Goal: Find contact information: Find contact information

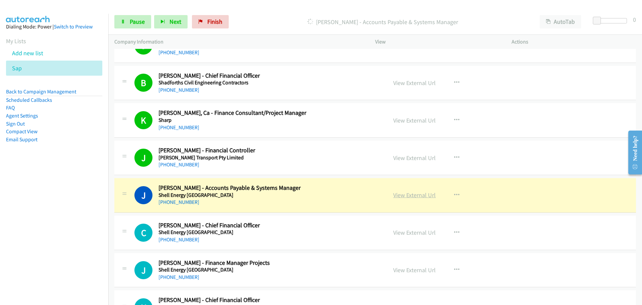
click at [421, 194] on link "View External Url" at bounding box center [414, 195] width 42 height 8
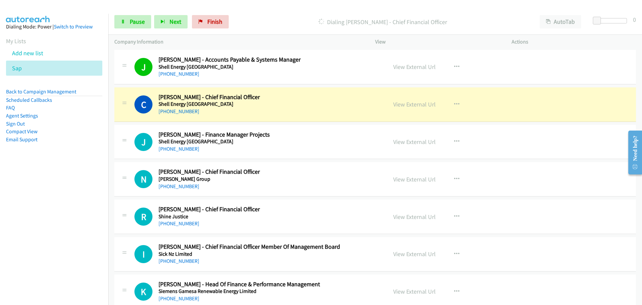
scroll to position [4513, 0]
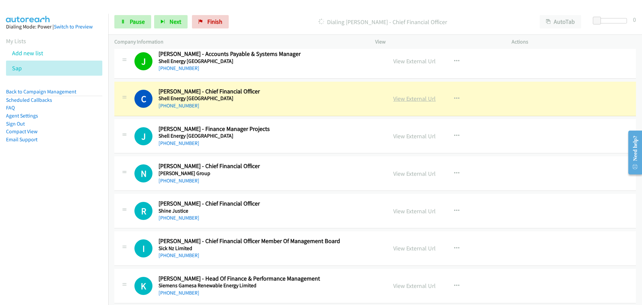
click at [423, 99] on link "View External Url" at bounding box center [414, 99] width 42 height 8
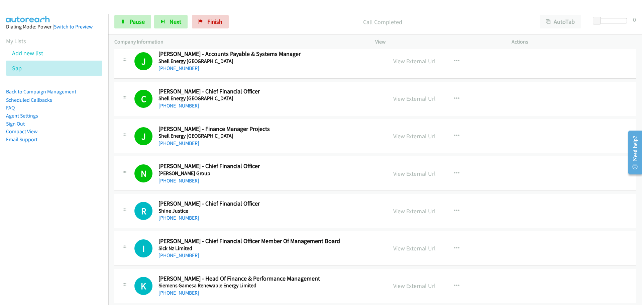
drag, startPoint x: 188, startPoint y: 215, endPoint x: 618, endPoint y: 217, distance: 429.9
click at [188, 215] on link "[PHONE_NUMBER]" at bounding box center [178, 217] width 41 height 6
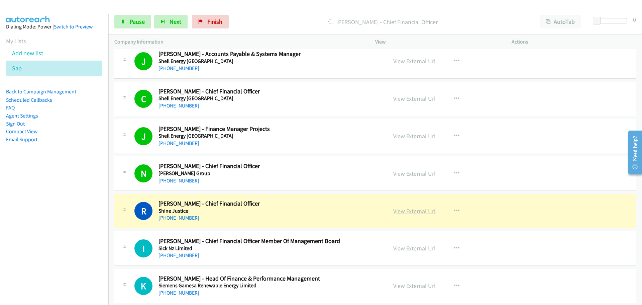
click at [406, 208] on link "View External Url" at bounding box center [414, 211] width 42 height 8
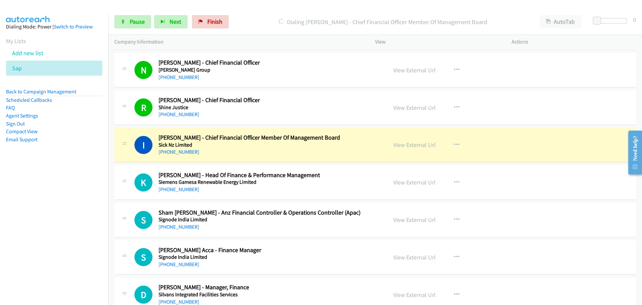
scroll to position [4713, 0]
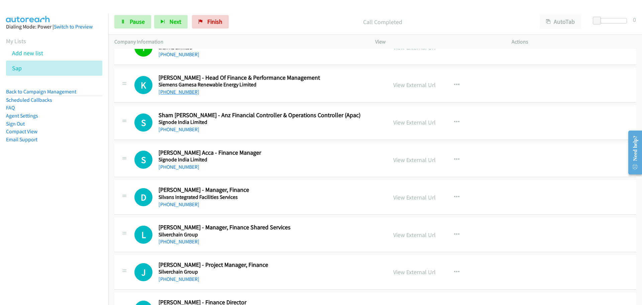
click at [185, 92] on link "[PHONE_NUMBER]" at bounding box center [178, 92] width 41 height 6
click at [181, 127] on link "[PHONE_NUMBER]" at bounding box center [178, 129] width 41 height 6
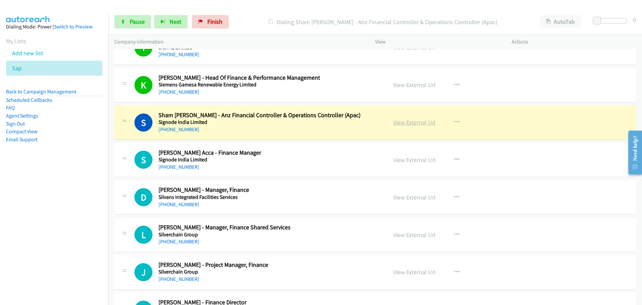
click at [409, 124] on link "View External Url" at bounding box center [414, 122] width 42 height 8
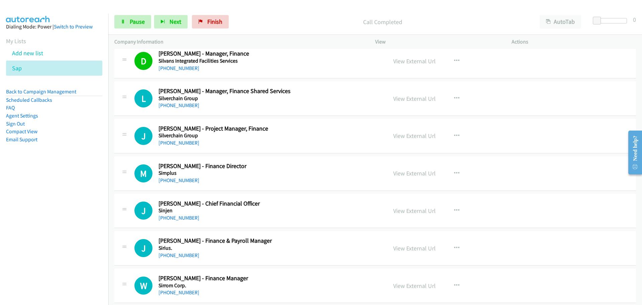
scroll to position [4780, 0]
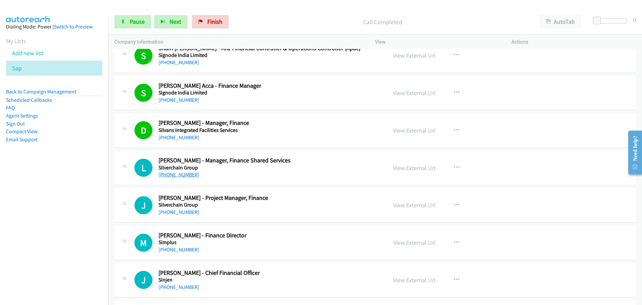
click at [181, 175] on link "[PHONE_NUMBER]" at bounding box center [178, 174] width 41 height 6
click at [186, 211] on link "[PHONE_NUMBER]" at bounding box center [178, 212] width 41 height 6
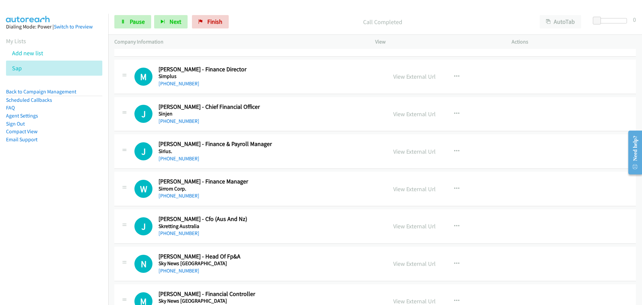
scroll to position [4947, 0]
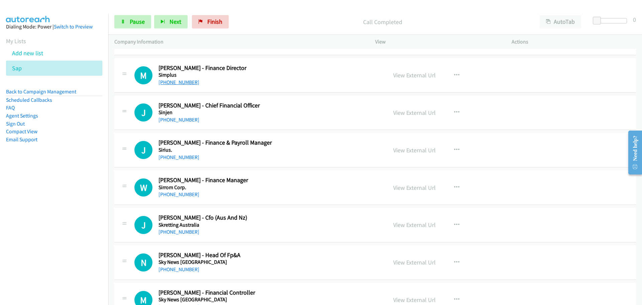
click at [181, 81] on link "[PHONE_NUMBER]" at bounding box center [178, 82] width 41 height 6
click at [160, 117] on link "[PHONE_NUMBER]" at bounding box center [178, 119] width 41 height 6
click at [171, 156] on link "[PHONE_NUMBER]" at bounding box center [178, 157] width 41 height 6
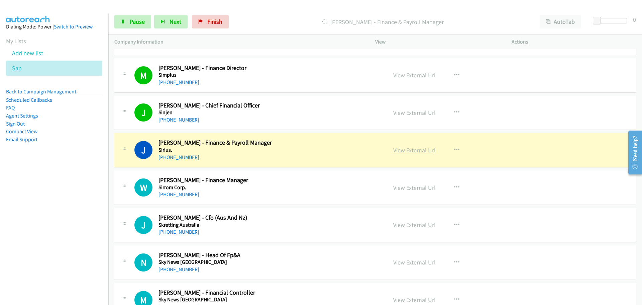
click at [421, 150] on link "View External Url" at bounding box center [414, 150] width 42 height 8
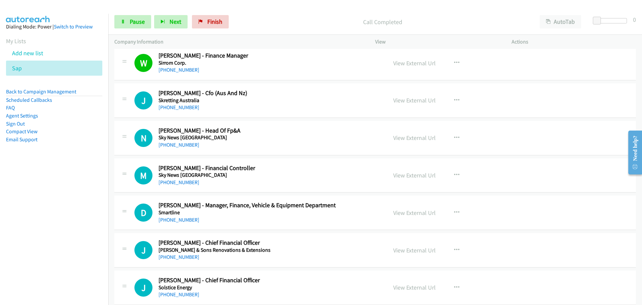
scroll to position [5081, 0]
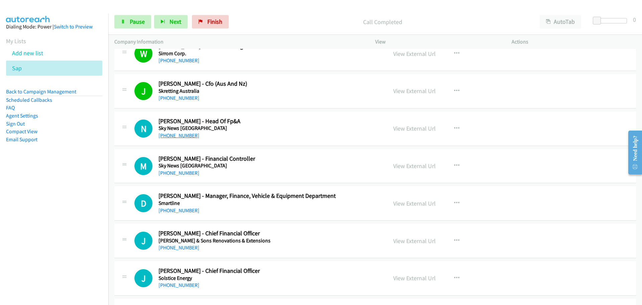
click at [173, 134] on link "[PHONE_NUMBER]" at bounding box center [178, 135] width 41 height 6
click at [185, 171] on link "[PHONE_NUMBER]" at bounding box center [178, 172] width 41 height 6
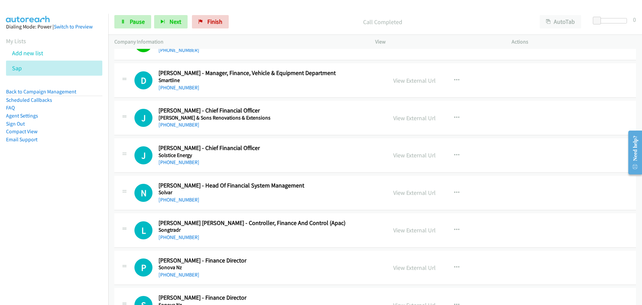
scroll to position [5215, 0]
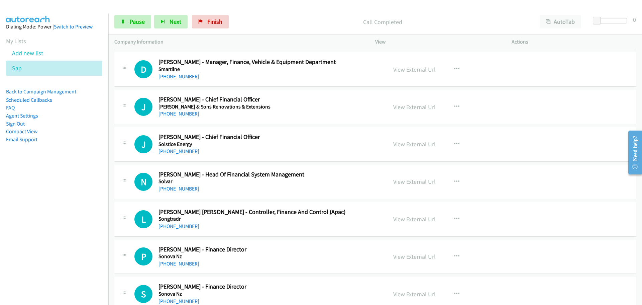
drag, startPoint x: 190, startPoint y: 76, endPoint x: 625, endPoint y: 98, distance: 436.1
click at [190, 76] on link "[PHONE_NUMBER]" at bounding box center [178, 76] width 41 height 6
click at [179, 112] on link "[PHONE_NUMBER]" at bounding box center [178, 113] width 41 height 6
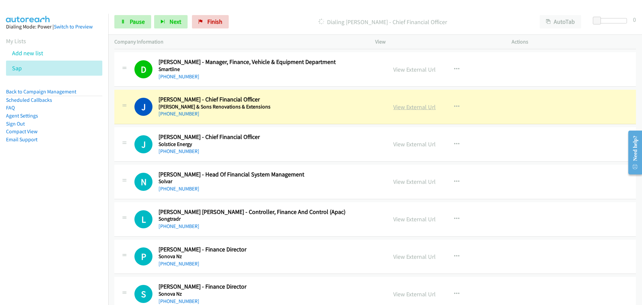
click at [408, 108] on link "View External Url" at bounding box center [414, 107] width 42 height 8
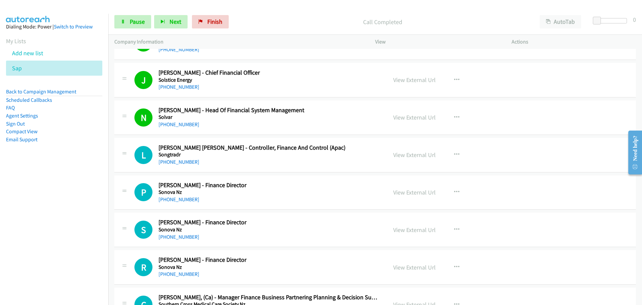
scroll to position [5348, 0]
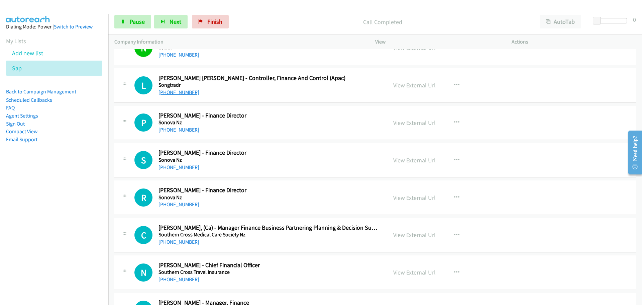
click at [176, 94] on link "[PHONE_NUMBER]" at bounding box center [178, 92] width 41 height 6
drag, startPoint x: 177, startPoint y: 129, endPoint x: 171, endPoint y: 134, distance: 8.0
click at [177, 129] on link "[PHONE_NUMBER]" at bounding box center [178, 129] width 41 height 6
click at [173, 164] on link "[PHONE_NUMBER]" at bounding box center [178, 167] width 41 height 6
click at [177, 202] on link "[PHONE_NUMBER]" at bounding box center [178, 204] width 41 height 6
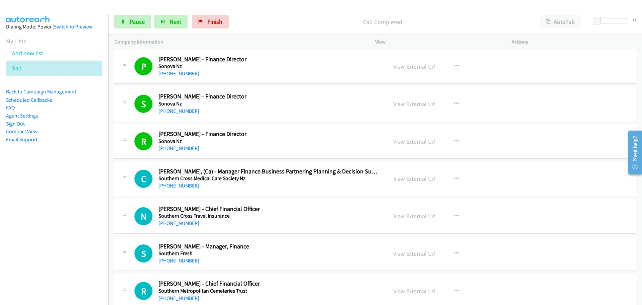
scroll to position [5482, 0]
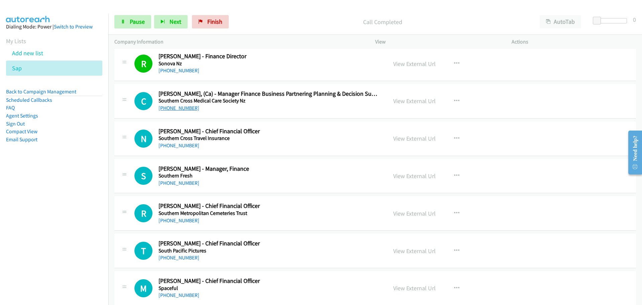
click at [171, 108] on link "[PHONE_NUMBER]" at bounding box center [178, 108] width 41 height 6
click at [181, 146] on link "[PHONE_NUMBER]" at bounding box center [178, 145] width 41 height 6
click at [169, 183] on link "[PHONE_NUMBER]" at bounding box center [178, 183] width 41 height 6
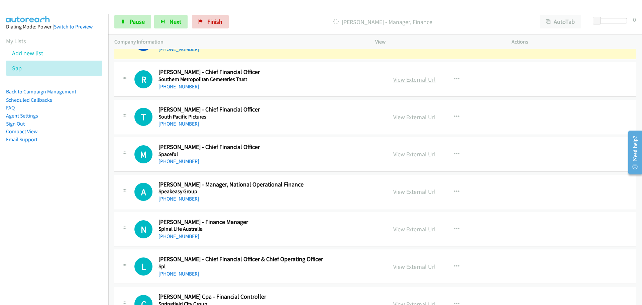
scroll to position [5582, 0]
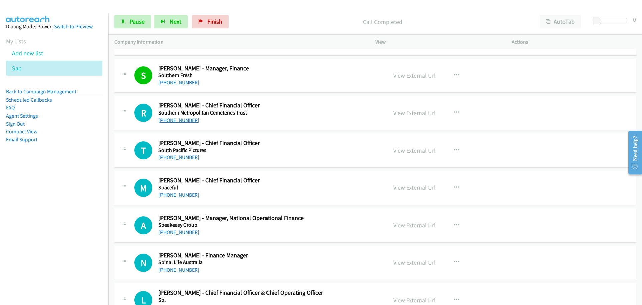
click at [179, 119] on link "[PHONE_NUMBER]" at bounding box center [178, 120] width 41 height 6
drag, startPoint x: 184, startPoint y: 157, endPoint x: 411, endPoint y: 172, distance: 227.5
click at [184, 157] on link "[PHONE_NUMBER]" at bounding box center [178, 157] width 41 height 6
click at [169, 193] on link "[PHONE_NUMBER]" at bounding box center [178, 194] width 41 height 6
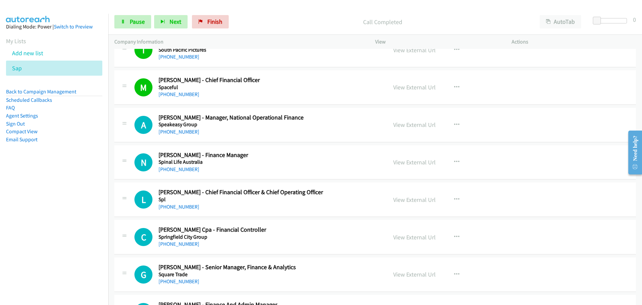
scroll to position [5749, 0]
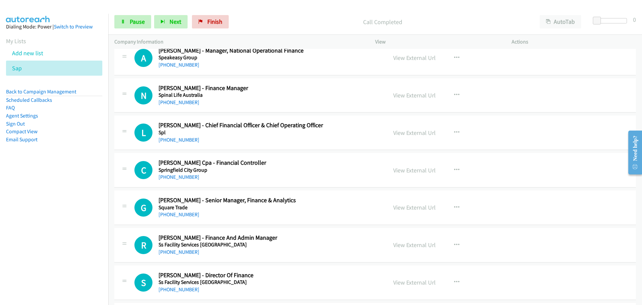
drag, startPoint x: 183, startPoint y: 67, endPoint x: 495, endPoint y: 124, distance: 316.8
click at [183, 67] on link "[PHONE_NUMBER]" at bounding box center [178, 65] width 41 height 6
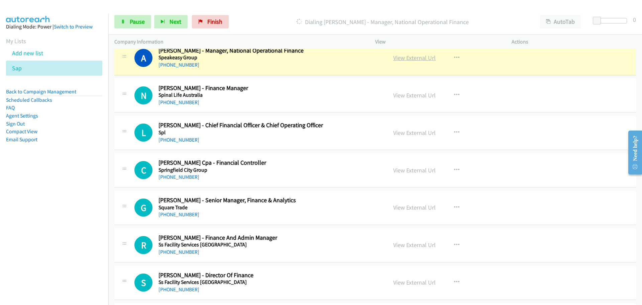
click at [409, 60] on link "View External Url" at bounding box center [414, 58] width 42 height 8
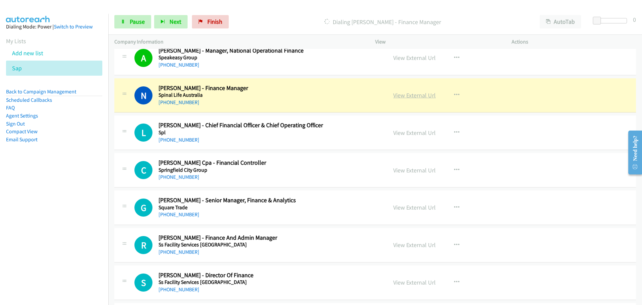
click at [417, 94] on link "View External Url" at bounding box center [414, 95] width 42 height 8
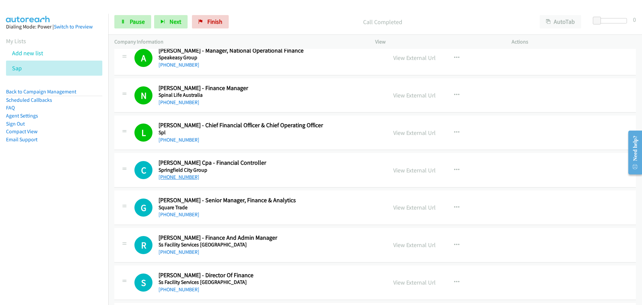
click at [178, 177] on link "[PHONE_NUMBER]" at bounding box center [178, 176] width 41 height 6
click at [177, 215] on link "[PHONE_NUMBER]" at bounding box center [178, 214] width 41 height 6
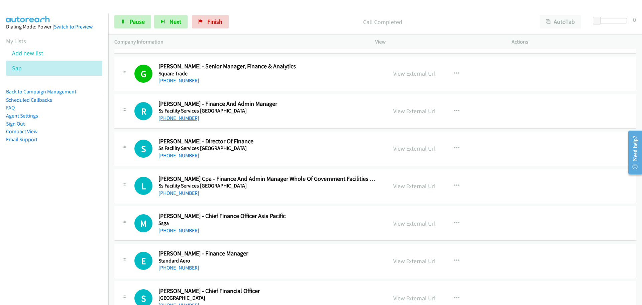
click at [171, 118] on link "[PHONE_NUMBER]" at bounding box center [178, 118] width 41 height 6
click at [170, 153] on link "[PHONE_NUMBER]" at bounding box center [178, 155] width 41 height 6
click at [187, 194] on link "[PHONE_NUMBER]" at bounding box center [178, 193] width 41 height 6
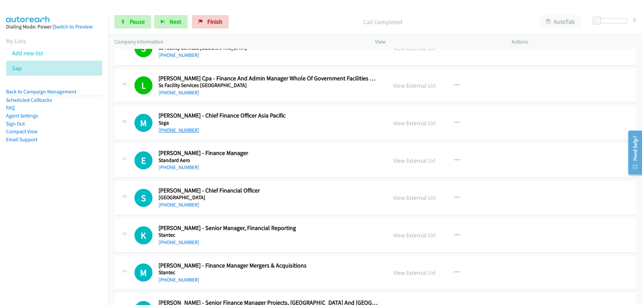
click at [178, 128] on link "[PHONE_NUMBER]" at bounding box center [178, 130] width 41 height 6
click at [166, 168] on link "[PHONE_NUMBER]" at bounding box center [178, 167] width 41 height 6
click at [177, 204] on link "[PHONE_NUMBER]" at bounding box center [178, 204] width 41 height 6
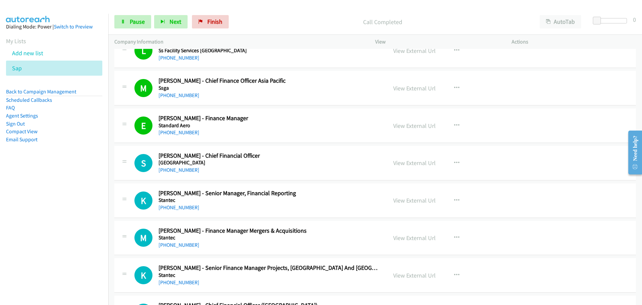
scroll to position [6117, 0]
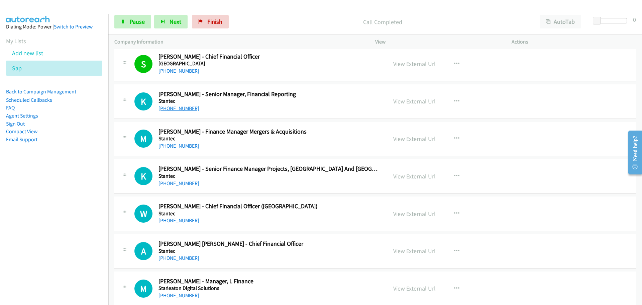
click at [173, 106] on link "[PHONE_NUMBER]" at bounding box center [178, 108] width 41 height 6
click at [185, 143] on link "[PHONE_NUMBER]" at bounding box center [178, 145] width 41 height 6
drag, startPoint x: 177, startPoint y: 180, endPoint x: 245, endPoint y: 149, distance: 74.9
click at [177, 180] on link "[PHONE_NUMBER]" at bounding box center [178, 183] width 41 height 6
click at [426, 137] on link "View External Url" at bounding box center [414, 139] width 42 height 8
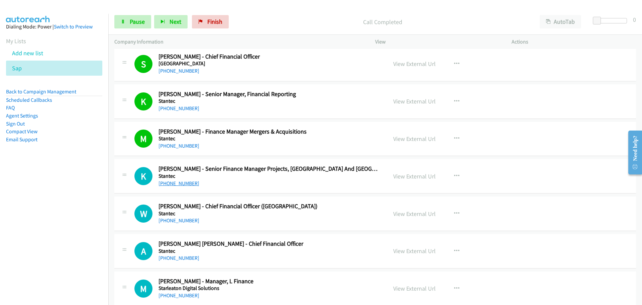
click at [187, 184] on link "[PHONE_NUMBER]" at bounding box center [178, 183] width 41 height 6
click at [188, 218] on link "[PHONE_NUMBER]" at bounding box center [178, 220] width 41 height 6
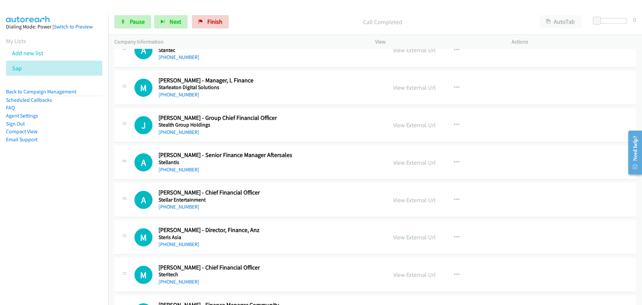
scroll to position [6284, 0]
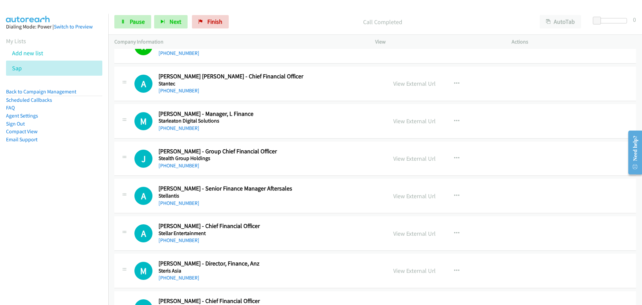
click at [194, 86] on h5 "Stantec" at bounding box center [268, 83] width 220 height 7
click at [187, 93] on link "[PHONE_NUMBER]" at bounding box center [178, 90] width 41 height 6
click at [171, 127] on link "[PHONE_NUMBER]" at bounding box center [178, 128] width 41 height 6
drag, startPoint x: 189, startPoint y: 165, endPoint x: 623, endPoint y: 197, distance: 436.1
click at [189, 165] on link "[PHONE_NUMBER]" at bounding box center [178, 165] width 41 height 6
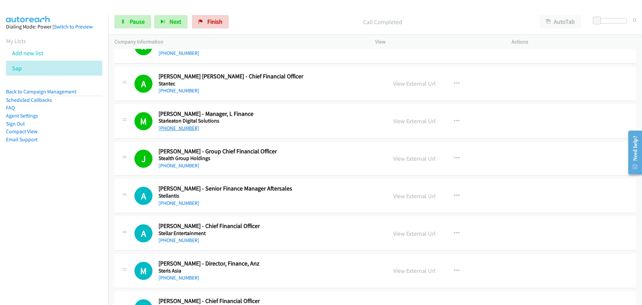
click at [170, 129] on link "[PHONE_NUMBER]" at bounding box center [178, 128] width 41 height 6
click at [179, 200] on link "[PHONE_NUMBER]" at bounding box center [178, 203] width 41 height 6
click at [183, 240] on link "[PHONE_NUMBER]" at bounding box center [178, 240] width 41 height 6
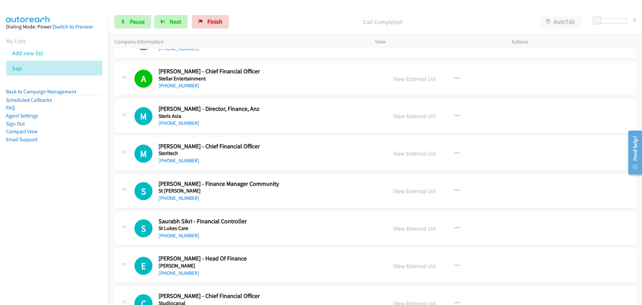
scroll to position [6451, 0]
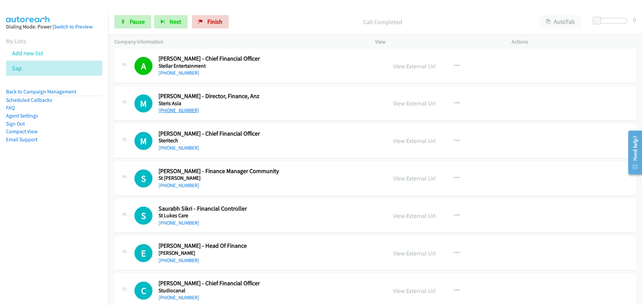
click at [179, 113] on link "[PHONE_NUMBER]" at bounding box center [178, 110] width 41 height 6
click at [175, 149] on link "[PHONE_NUMBER]" at bounding box center [178, 147] width 41 height 6
click at [185, 185] on link "[PHONE_NUMBER]" at bounding box center [178, 185] width 41 height 6
click at [185, 222] on link "[PHONE_NUMBER]" at bounding box center [178, 222] width 41 height 6
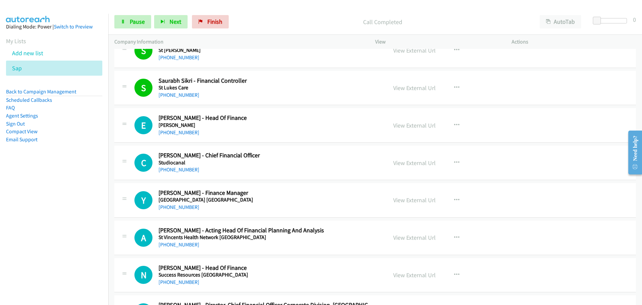
scroll to position [6585, 0]
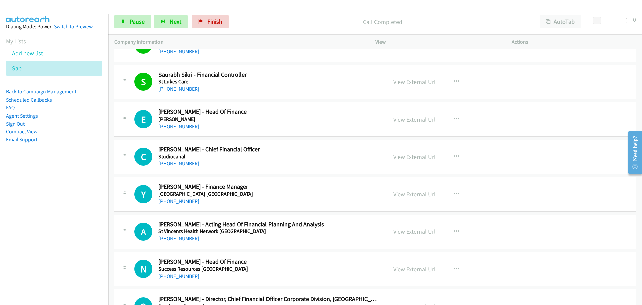
click at [171, 126] on link "[PHONE_NUMBER]" at bounding box center [178, 126] width 41 height 6
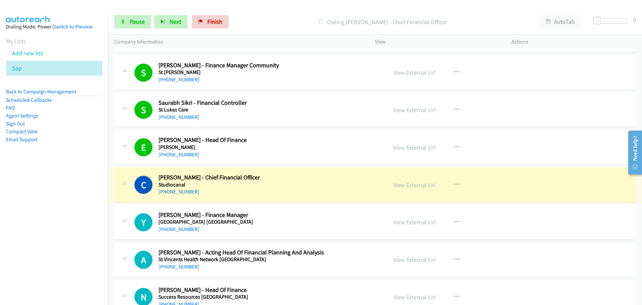
scroll to position [6691, 0]
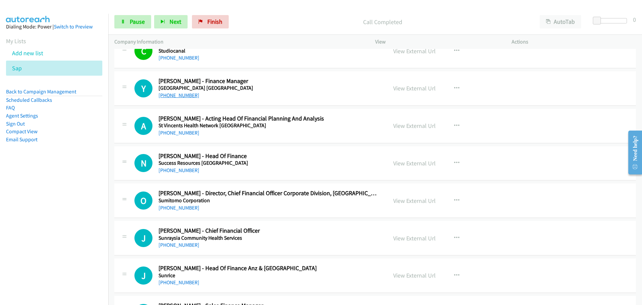
click at [174, 97] on link "[PHONE_NUMBER]" at bounding box center [178, 95] width 41 height 6
click at [173, 134] on link "[PHONE_NUMBER]" at bounding box center [178, 132] width 41 height 6
click at [183, 170] on link "[PHONE_NUMBER]" at bounding box center [178, 170] width 41 height 6
click at [184, 210] on link "[PHONE_NUMBER]" at bounding box center [178, 207] width 41 height 6
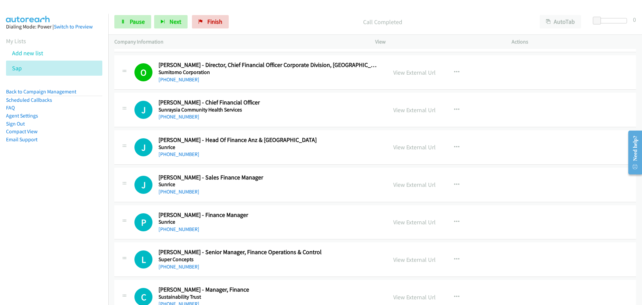
scroll to position [6824, 0]
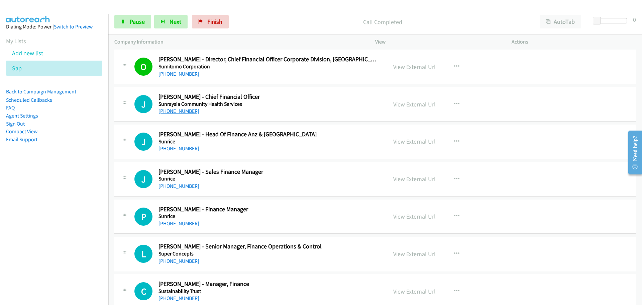
click at [167, 111] on link "[PHONE_NUMBER]" at bounding box center [178, 111] width 41 height 6
click at [186, 148] on link "[PHONE_NUMBER]" at bounding box center [178, 148] width 41 height 6
click at [176, 186] on link "[PHONE_NUMBER]" at bounding box center [178, 186] width 41 height 6
click at [181, 225] on link "[PHONE_NUMBER]" at bounding box center [178, 223] width 41 height 6
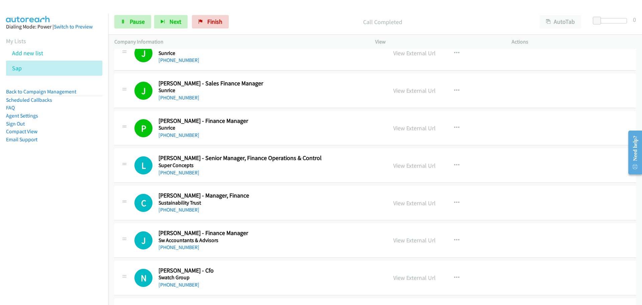
scroll to position [6992, 0]
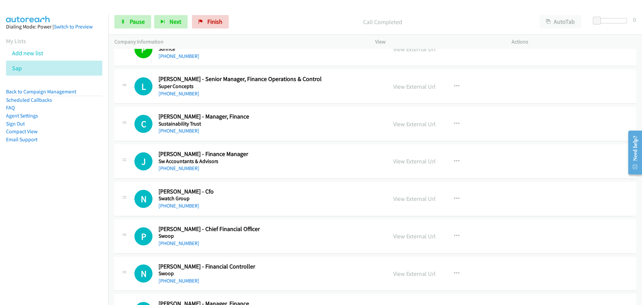
drag, startPoint x: 176, startPoint y: 95, endPoint x: 182, endPoint y: 89, distance: 7.6
click at [176, 95] on link "[PHONE_NUMBER]" at bounding box center [178, 93] width 41 height 6
click at [185, 130] on link "[PHONE_NUMBER]" at bounding box center [178, 130] width 41 height 6
click at [191, 171] on link "[PHONE_NUMBER]" at bounding box center [178, 168] width 41 height 6
drag, startPoint x: 182, startPoint y: 208, endPoint x: 477, endPoint y: 220, distance: 295.8
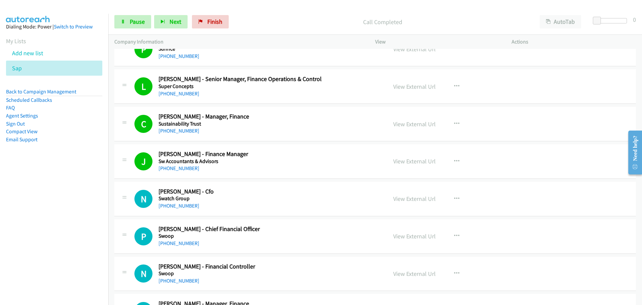
click at [182, 208] on link "[PHONE_NUMBER]" at bounding box center [178, 205] width 41 height 6
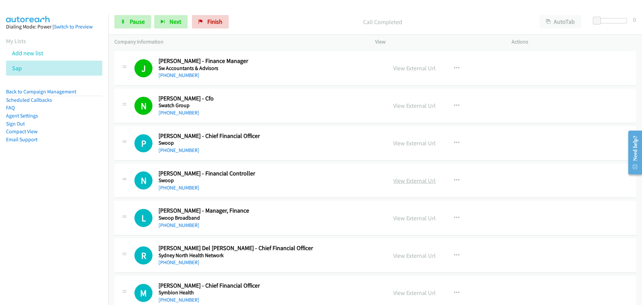
scroll to position [7125, 0]
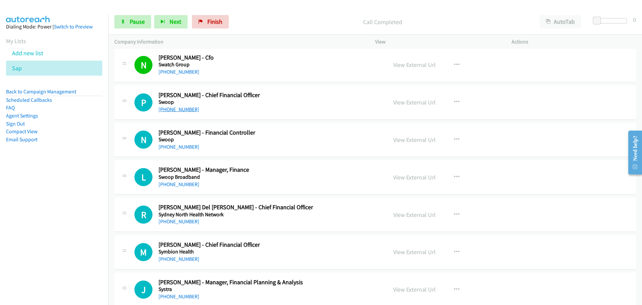
click at [170, 111] on link "[PHONE_NUMBER]" at bounding box center [178, 109] width 41 height 6
click at [185, 146] on link "[PHONE_NUMBER]" at bounding box center [178, 146] width 41 height 6
click at [181, 183] on link "[PHONE_NUMBER]" at bounding box center [178, 184] width 41 height 6
click at [174, 224] on link "[PHONE_NUMBER]" at bounding box center [178, 221] width 41 height 6
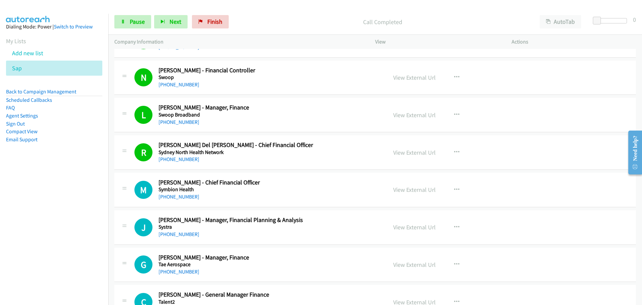
scroll to position [7226, 0]
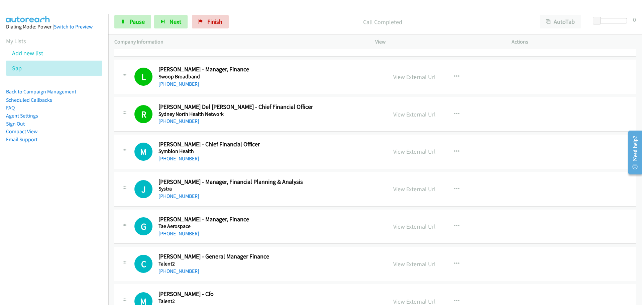
drag, startPoint x: 188, startPoint y: 159, endPoint x: 566, endPoint y: 170, distance: 377.6
click at [183, 156] on link "[PHONE_NUMBER]" at bounding box center [178, 158] width 41 height 6
drag, startPoint x: 175, startPoint y: 196, endPoint x: 180, endPoint y: 193, distance: 4.8
click at [175, 196] on link "[PHONE_NUMBER]" at bounding box center [178, 196] width 41 height 6
drag, startPoint x: 184, startPoint y: 233, endPoint x: 190, endPoint y: 232, distance: 6.4
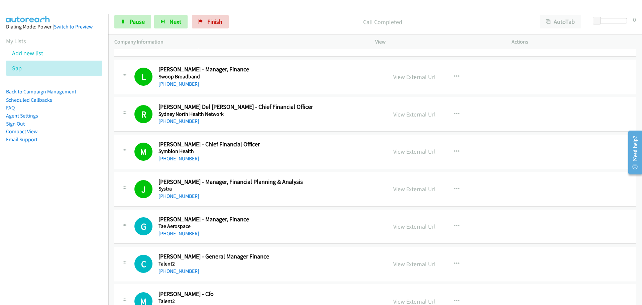
click at [184, 233] on link "[PHONE_NUMBER]" at bounding box center [178, 233] width 41 height 6
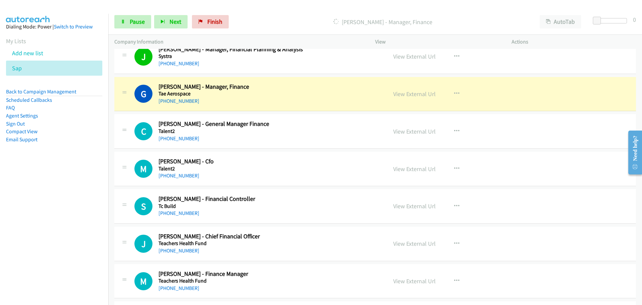
scroll to position [7359, 0]
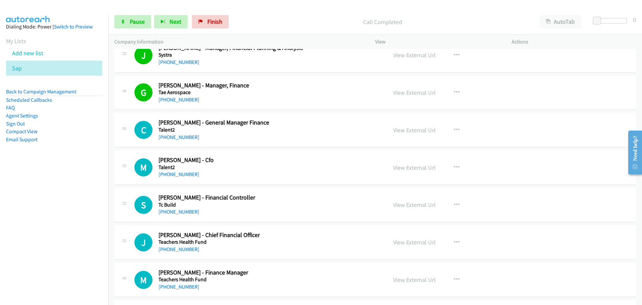
drag, startPoint x: 178, startPoint y: 135, endPoint x: 449, endPoint y: 144, distance: 270.9
click at [178, 135] on link "[PHONE_NUMBER]" at bounding box center [178, 137] width 41 height 6
click at [179, 175] on link "[PHONE_NUMBER]" at bounding box center [178, 174] width 41 height 6
click at [186, 210] on link "[PHONE_NUMBER]" at bounding box center [178, 211] width 41 height 6
click at [176, 252] on div "[PHONE_NUMBER]" at bounding box center [268, 249] width 220 height 8
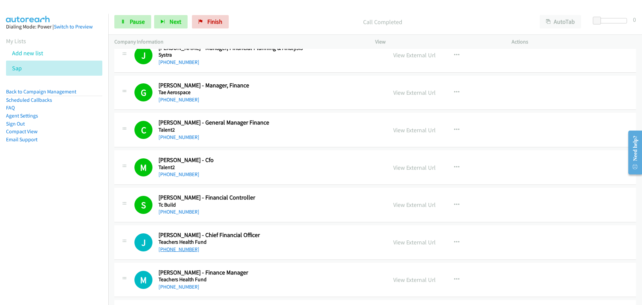
click at [178, 248] on link "[PHONE_NUMBER]" at bounding box center [178, 249] width 41 height 6
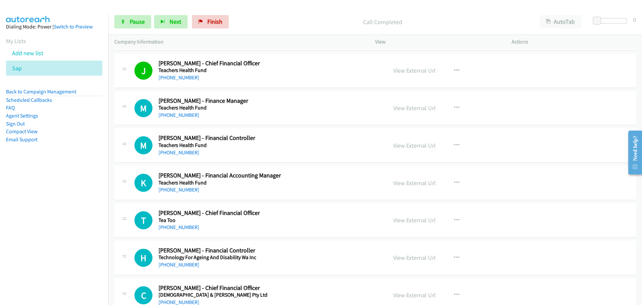
scroll to position [7560, 0]
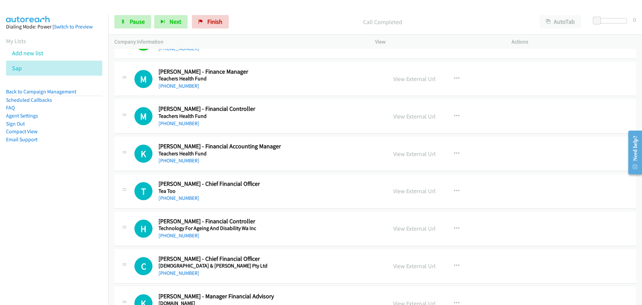
click at [176, 85] on link "[PHONE_NUMBER]" at bounding box center [178, 86] width 41 height 6
click at [183, 158] on link "[PHONE_NUMBER]" at bounding box center [178, 160] width 41 height 6
click at [186, 199] on link "[PHONE_NUMBER]" at bounding box center [178, 198] width 41 height 6
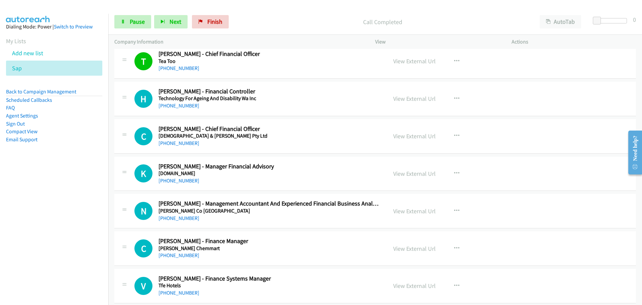
scroll to position [7694, 0]
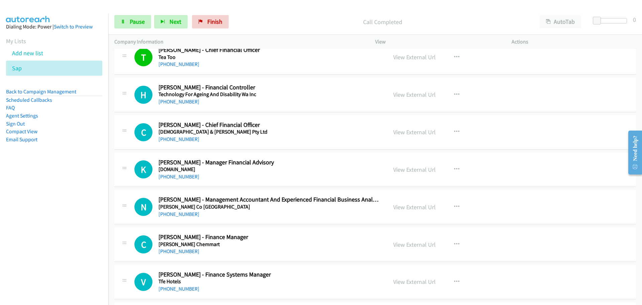
click at [193, 102] on div "[PHONE_NUMBER]" at bounding box center [268, 102] width 220 height 8
click at [187, 101] on link "[PHONE_NUMBER]" at bounding box center [178, 101] width 41 height 6
click at [185, 142] on link "[PHONE_NUMBER]" at bounding box center [178, 139] width 41 height 6
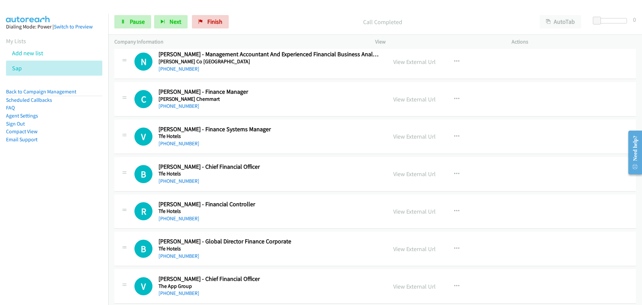
scroll to position [7827, 0]
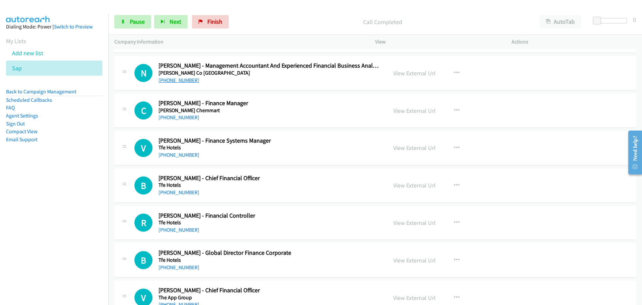
click at [185, 81] on link "[PHONE_NUMBER]" at bounding box center [178, 80] width 41 height 6
click at [186, 117] on link "[PHONE_NUMBER]" at bounding box center [178, 117] width 41 height 6
click at [165, 116] on link "[PHONE_NUMBER]" at bounding box center [178, 117] width 41 height 6
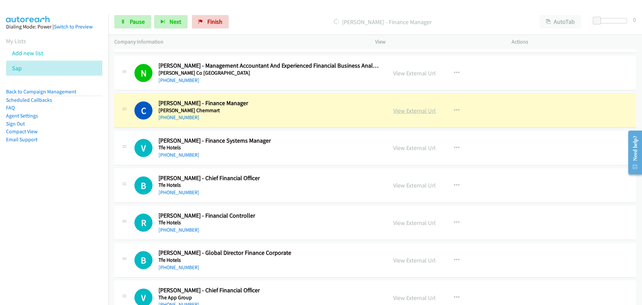
click at [431, 108] on link "View External Url" at bounding box center [414, 111] width 42 height 8
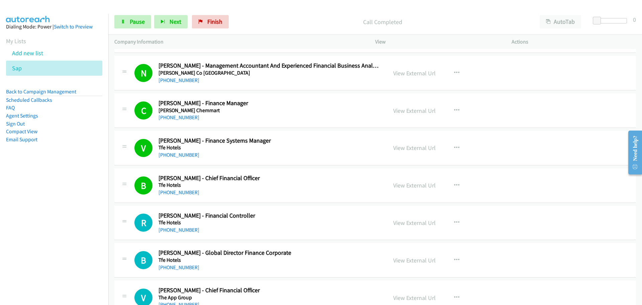
scroll to position [7961, 0]
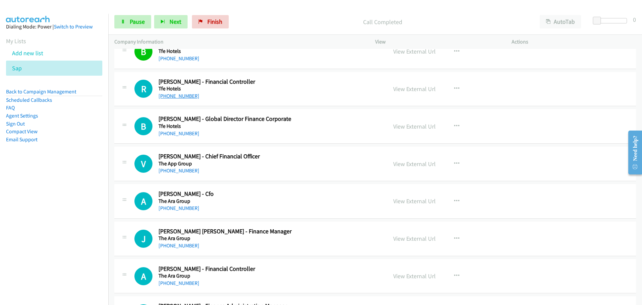
click at [171, 95] on link "[PHONE_NUMBER]" at bounding box center [178, 96] width 41 height 6
click at [182, 132] on link "[PHONE_NUMBER]" at bounding box center [178, 133] width 41 height 6
click at [172, 210] on link "[PHONE_NUMBER]" at bounding box center [178, 208] width 41 height 6
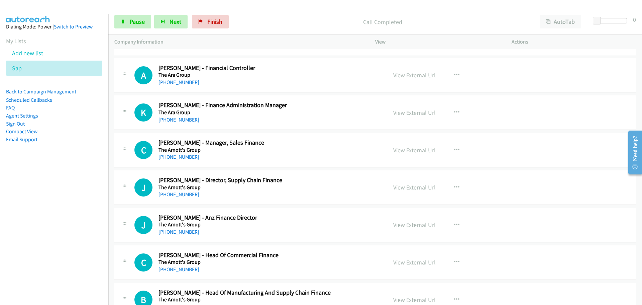
scroll to position [8061, 0]
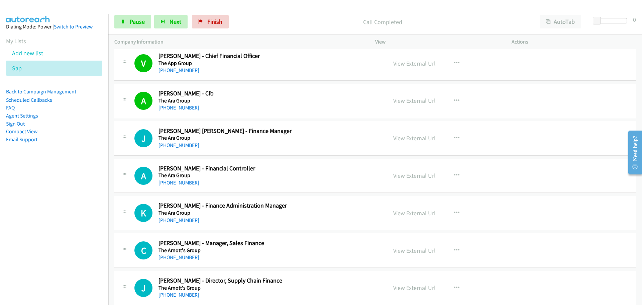
drag, startPoint x: 178, startPoint y: 144, endPoint x: 182, endPoint y: 140, distance: 5.0
click at [178, 144] on link "[PHONE_NUMBER]" at bounding box center [178, 145] width 41 height 6
click at [172, 182] on link "[PHONE_NUMBER]" at bounding box center [178, 182] width 41 height 6
drag, startPoint x: 191, startPoint y: 221, endPoint x: 205, endPoint y: 219, distance: 14.2
click at [191, 221] on link "[PHONE_NUMBER]" at bounding box center [178, 220] width 41 height 6
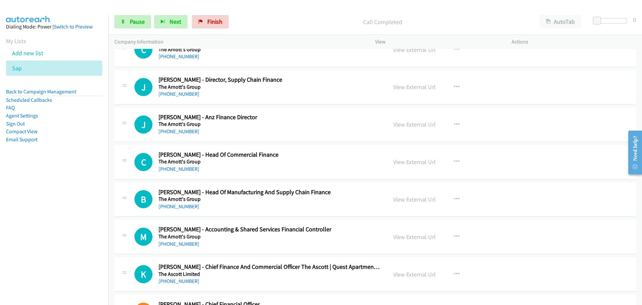
scroll to position [8228, 0]
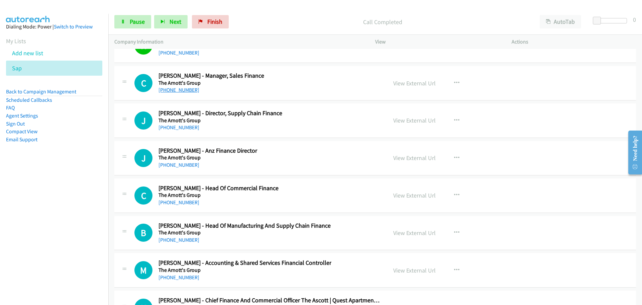
click at [192, 92] on link "[PHONE_NUMBER]" at bounding box center [178, 90] width 41 height 6
click at [183, 128] on link "[PHONE_NUMBER]" at bounding box center [178, 127] width 41 height 6
click at [188, 167] on link "[PHONE_NUMBER]" at bounding box center [178, 164] width 41 height 6
drag, startPoint x: 188, startPoint y: 203, endPoint x: 191, endPoint y: 201, distance: 3.4
click at [188, 203] on link "[PHONE_NUMBER]" at bounding box center [178, 202] width 41 height 6
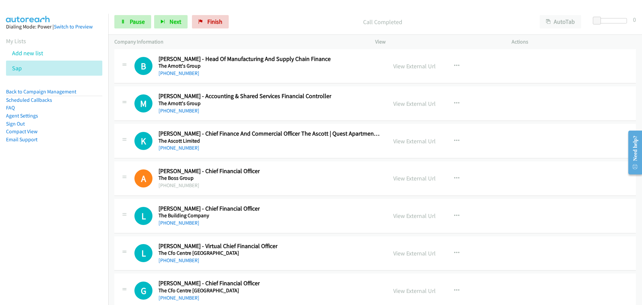
scroll to position [8396, 0]
click at [175, 73] on link "[PHONE_NUMBER]" at bounding box center [178, 72] width 41 height 6
click at [175, 107] on link "[PHONE_NUMBER]" at bounding box center [178, 110] width 41 height 6
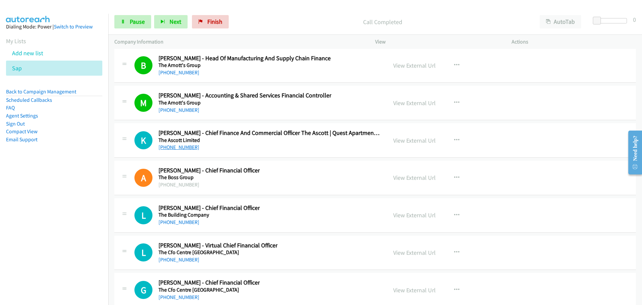
click at [186, 148] on link "[PHONE_NUMBER]" at bounding box center [178, 147] width 41 height 6
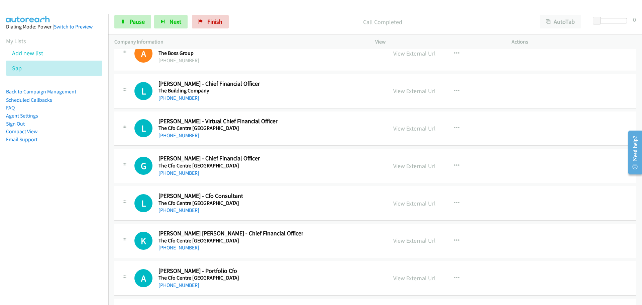
scroll to position [8529, 0]
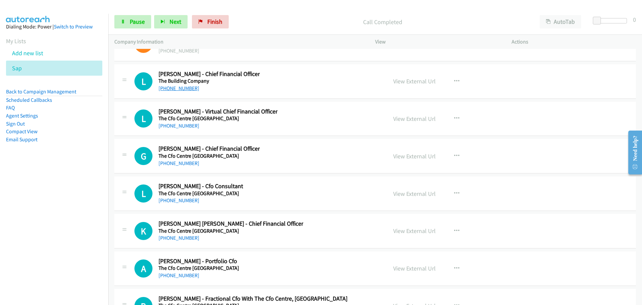
click at [176, 86] on link "[PHONE_NUMBER]" at bounding box center [178, 88] width 41 height 6
drag, startPoint x: 188, startPoint y: 127, endPoint x: 161, endPoint y: 135, distance: 27.7
click at [188, 127] on link "[PHONE_NUMBER]" at bounding box center [178, 125] width 41 height 6
click at [166, 161] on link "[PHONE_NUMBER]" at bounding box center [178, 163] width 41 height 6
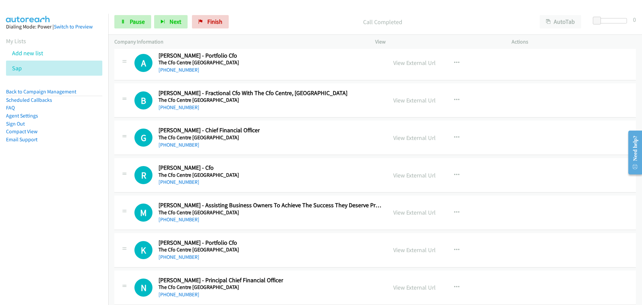
scroll to position [8763, 0]
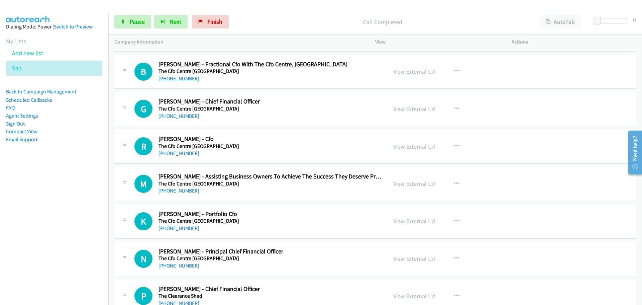
click at [176, 79] on link "[PHONE_NUMBER]" at bounding box center [178, 78] width 41 height 6
click at [176, 118] on link "[PHONE_NUMBER]" at bounding box center [178, 116] width 41 height 6
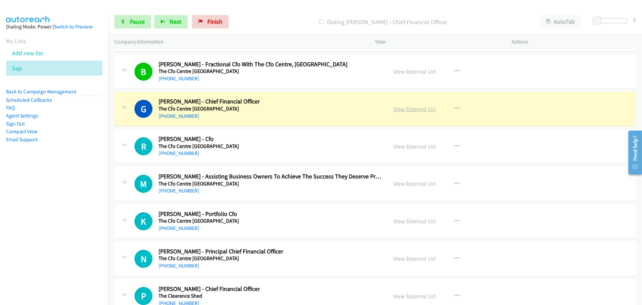
click at [419, 112] on link "View External Url" at bounding box center [414, 109] width 42 height 8
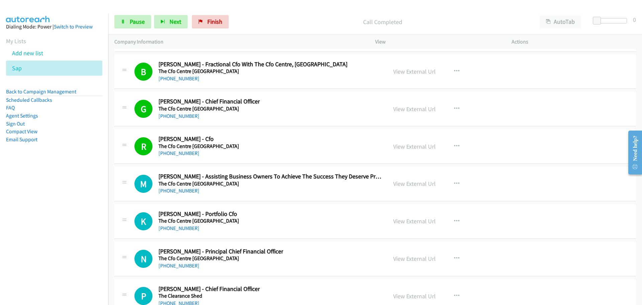
click at [183, 195] on div "M Callback Scheduled [PERSON_NAME] - Assisting Business Owners To Achieve The S…" at bounding box center [374, 183] width 521 height 34
click at [185, 193] on link "[PHONE_NUMBER]" at bounding box center [178, 190] width 41 height 6
click at [180, 232] on div "[PHONE_NUMBER]" at bounding box center [198, 228] width 81 height 8
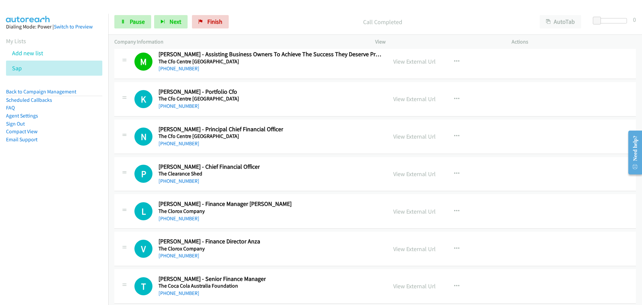
scroll to position [8897, 0]
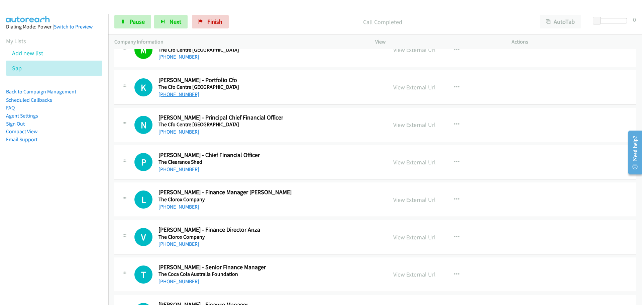
click at [180, 97] on link "[PHONE_NUMBER]" at bounding box center [178, 94] width 41 height 6
click at [180, 132] on link "[PHONE_NUMBER]" at bounding box center [178, 131] width 41 height 6
click at [176, 169] on link "[PHONE_NUMBER]" at bounding box center [178, 169] width 41 height 6
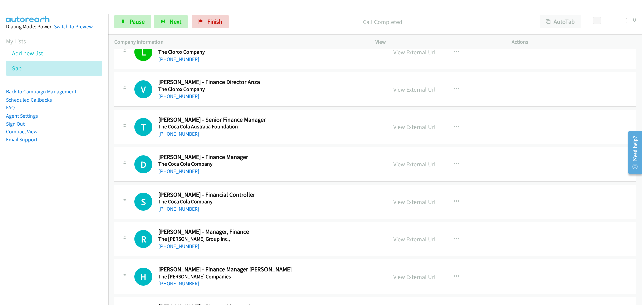
scroll to position [9064, 0]
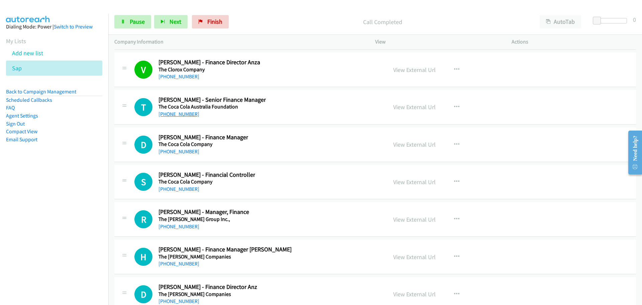
click at [188, 112] on link "[PHONE_NUMBER]" at bounding box center [178, 114] width 41 height 6
click at [175, 115] on link "[PHONE_NUMBER]" at bounding box center [178, 114] width 41 height 6
drag, startPoint x: 177, startPoint y: 149, endPoint x: 390, endPoint y: 148, distance: 212.9
click at [177, 149] on link "[PHONE_NUMBER]" at bounding box center [178, 151] width 41 height 6
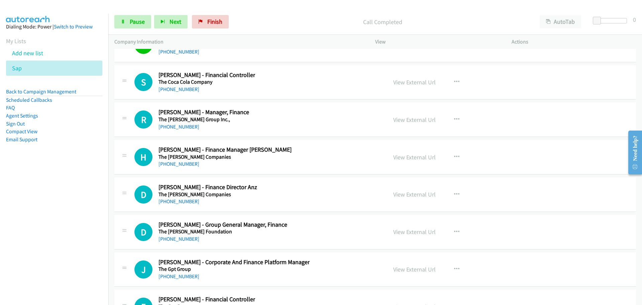
scroll to position [9164, 0]
click at [184, 91] on link "[PHONE_NUMBER]" at bounding box center [178, 88] width 41 height 6
click at [188, 128] on link "[PHONE_NUMBER]" at bounding box center [178, 126] width 41 height 6
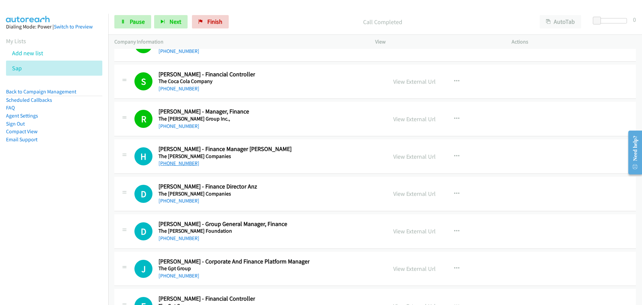
click at [179, 163] on link "[PHONE_NUMBER]" at bounding box center [178, 163] width 41 height 6
click at [172, 199] on link "[PHONE_NUMBER]" at bounding box center [178, 200] width 41 height 6
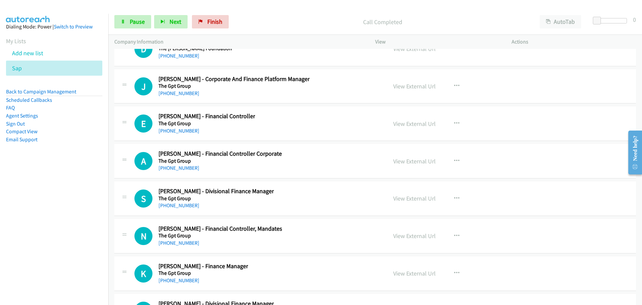
scroll to position [9332, 0]
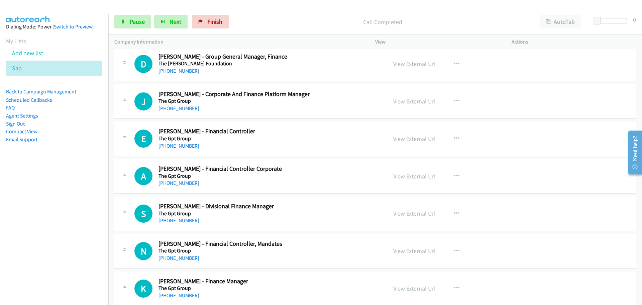
drag, startPoint x: 193, startPoint y: 69, endPoint x: 182, endPoint y: 67, distance: 10.4
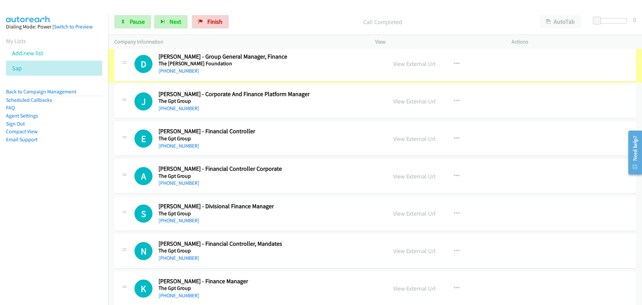
click at [182, 67] on div "[PHONE_NUMBER]" at bounding box center [222, 71] width 129 height 8
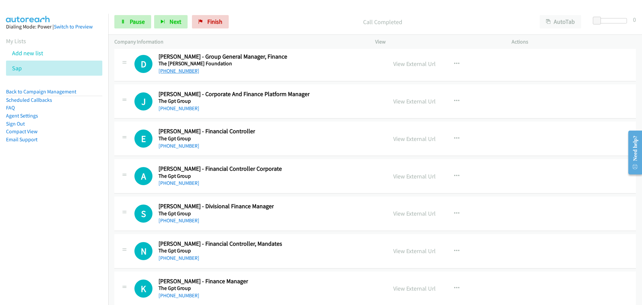
click at [188, 73] on link "[PHONE_NUMBER]" at bounding box center [178, 71] width 41 height 6
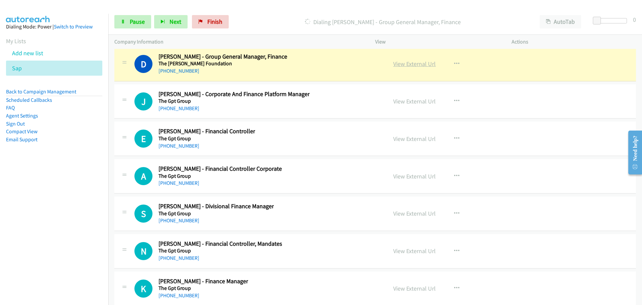
click at [393, 63] on link "View External Url" at bounding box center [414, 64] width 42 height 8
